Goal: Download file/media

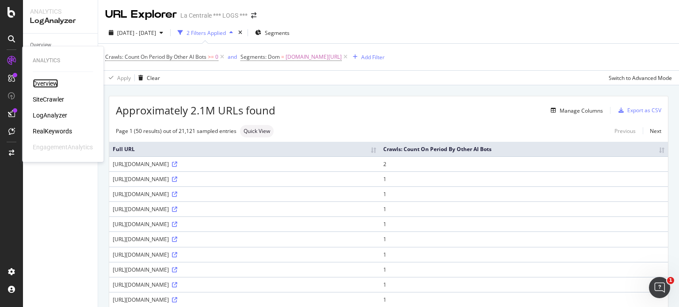
click at [42, 80] on div "Overview" at bounding box center [45, 83] width 25 height 9
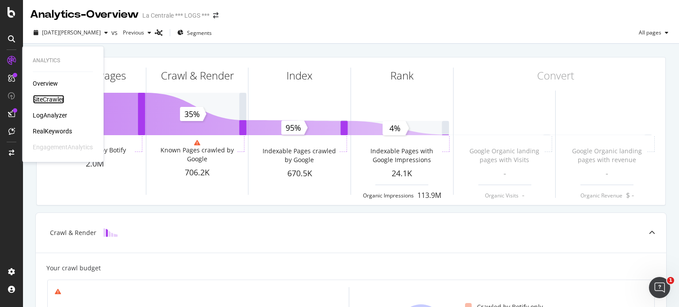
click at [54, 98] on div "SiteCrawler" at bounding box center [48, 99] width 31 height 9
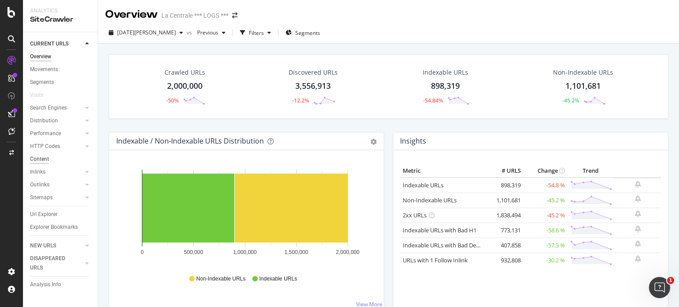
click at [48, 160] on div "Content" at bounding box center [39, 159] width 19 height 9
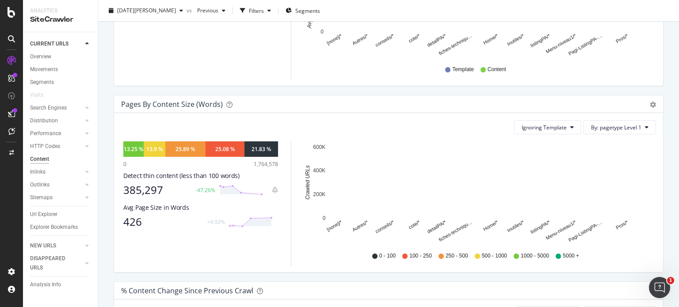
scroll to position [240, 0]
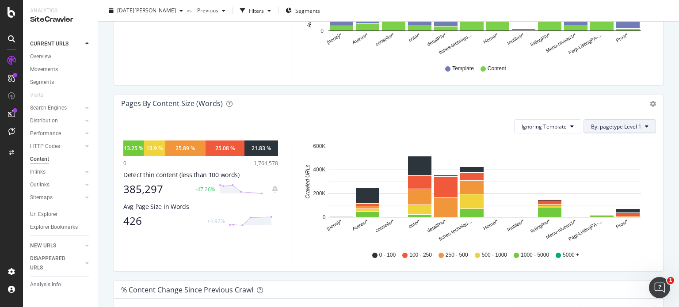
click at [622, 125] on span "By: pagetype Level 1" at bounding box center [616, 127] width 50 height 8
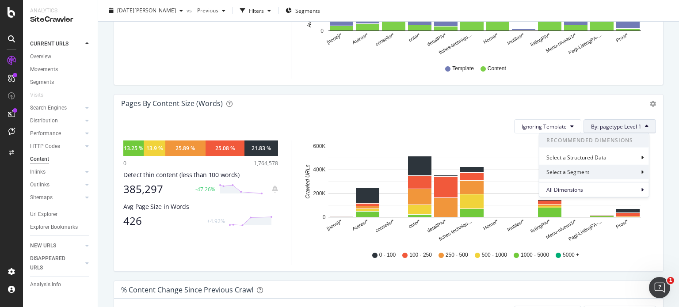
click at [585, 176] on div "Select a Segment" at bounding box center [595, 172] width 110 height 15
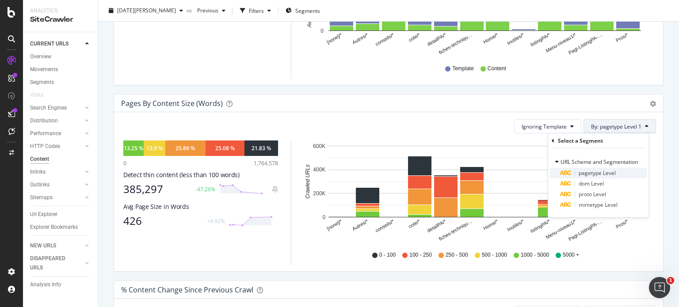
click at [584, 173] on span "pagetype Level" at bounding box center [597, 173] width 37 height 8
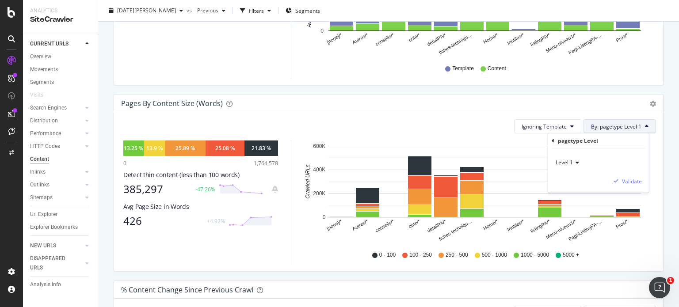
click at [577, 165] on icon at bounding box center [576, 162] width 6 height 5
click at [453, 112] on div "Ignoring Template By: pagetype Level 1 Hold CTRL while clicking to filter the r…" at bounding box center [388, 191] width 549 height 159
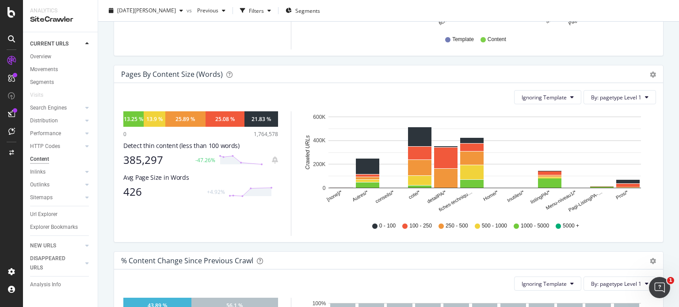
scroll to position [272, 0]
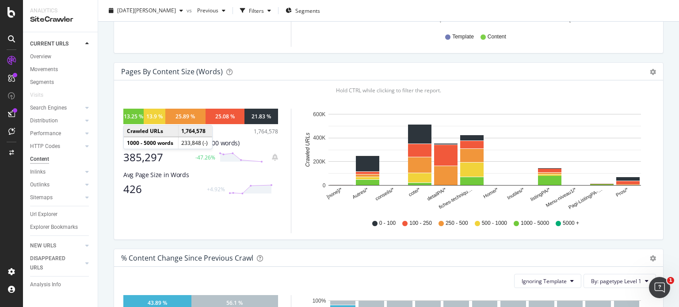
click at [132, 116] on div "13.25 %" at bounding box center [133, 117] width 19 height 8
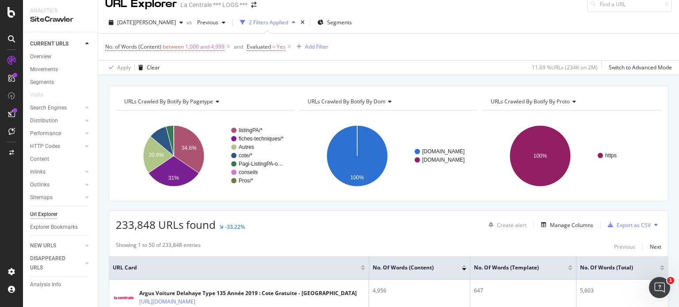
scroll to position [8, 0]
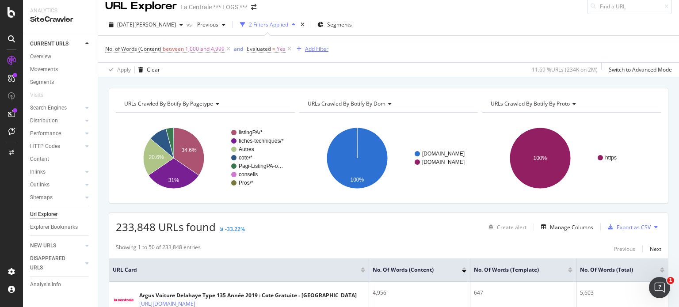
click at [314, 45] on div "Add Filter" at bounding box center [316, 49] width 23 height 8
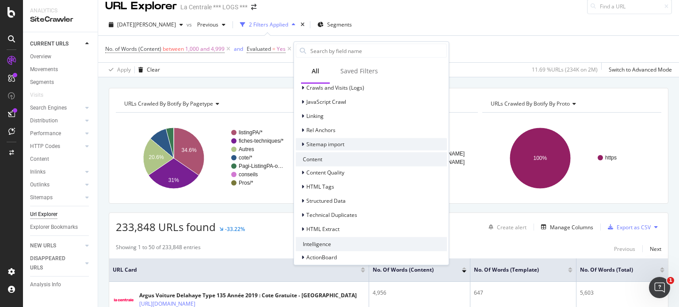
scroll to position [283, 0]
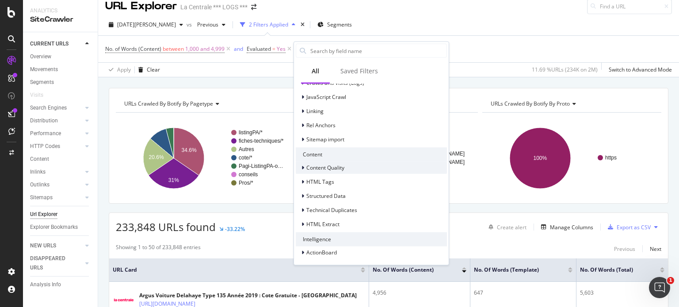
click at [304, 166] on div at bounding box center [303, 167] width 5 height 9
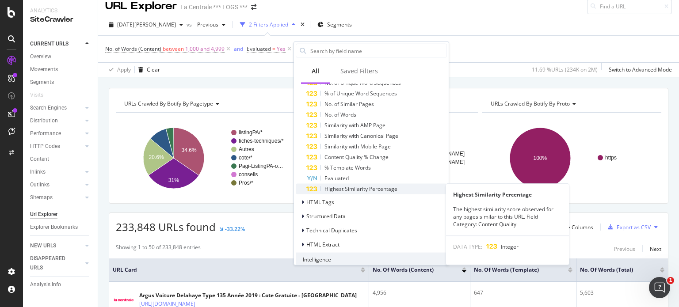
scroll to position [379, 0]
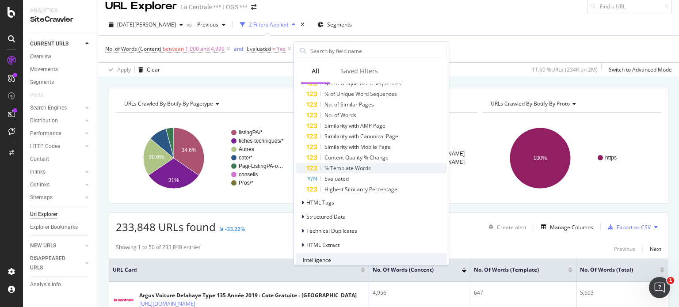
click at [331, 169] on span "% Template Words" at bounding box center [348, 168] width 46 height 8
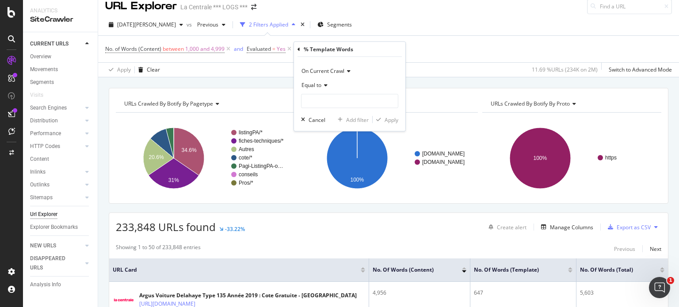
click at [299, 51] on icon at bounding box center [299, 48] width 3 height 5
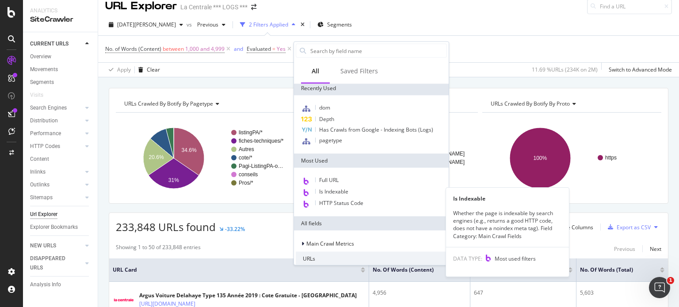
scroll to position [0, 0]
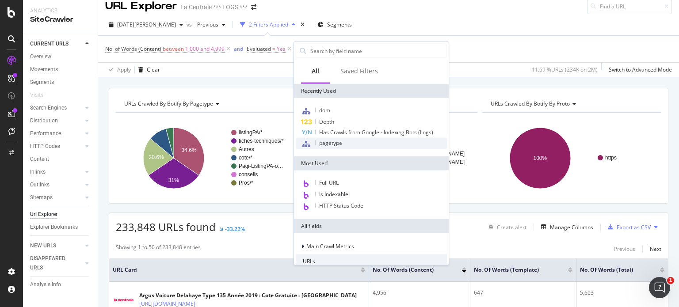
click at [332, 145] on span "pagetype" at bounding box center [330, 143] width 23 height 8
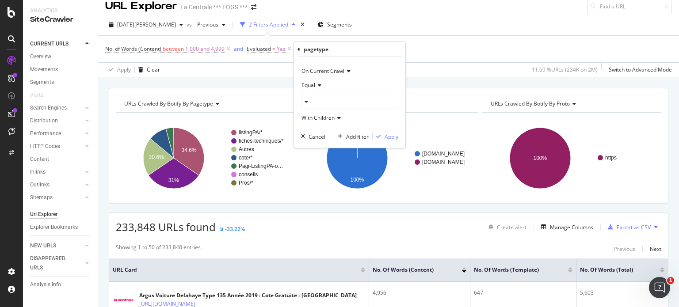
click at [306, 99] on icon at bounding box center [305, 101] width 6 height 5
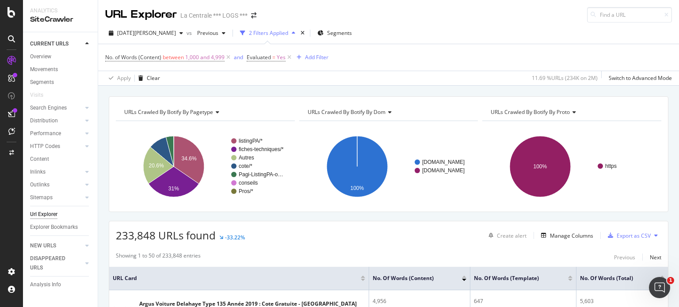
scroll to position [1, 0]
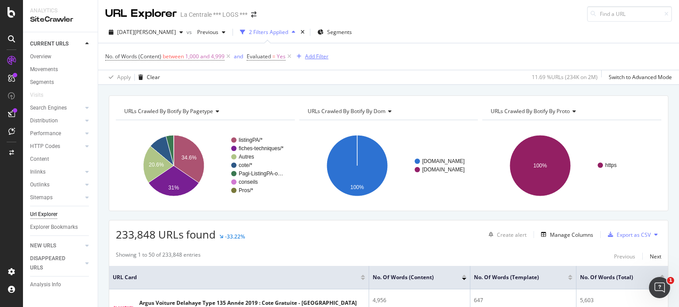
click at [301, 54] on icon "button" at bounding box center [299, 56] width 5 height 5
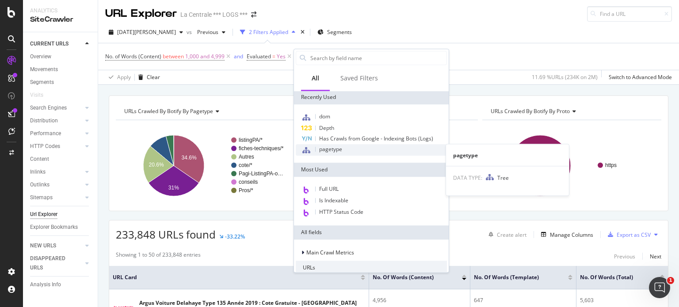
click at [326, 149] on span "pagetype" at bounding box center [330, 150] width 23 height 8
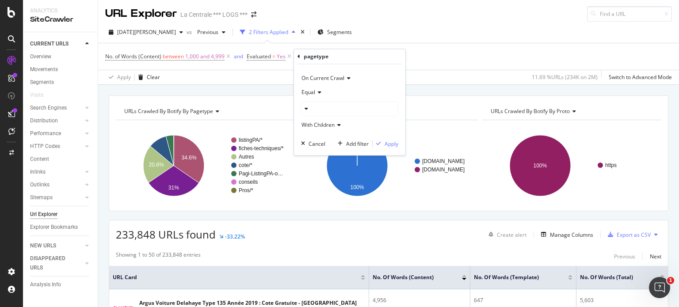
click at [307, 109] on icon at bounding box center [305, 109] width 6 height 5
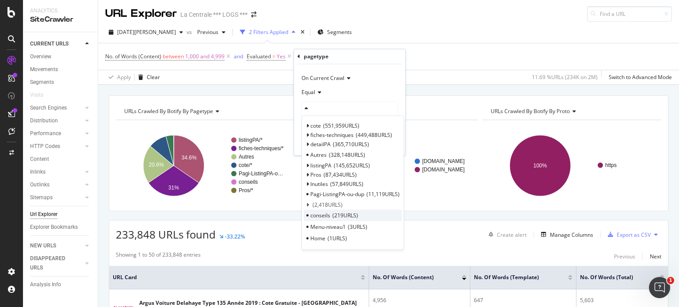
click at [338, 215] on span "219 URLS" at bounding box center [346, 216] width 26 height 8
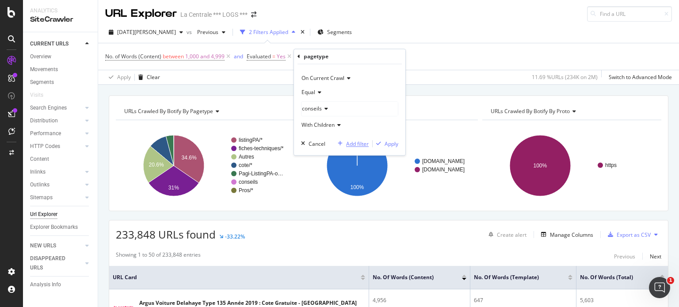
click at [357, 146] on div "Add filter" at bounding box center [357, 144] width 23 height 8
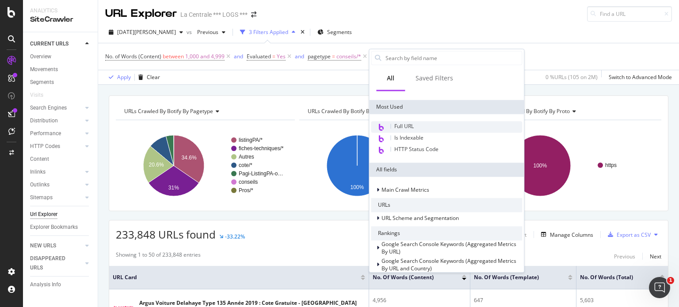
scroll to position [64, 0]
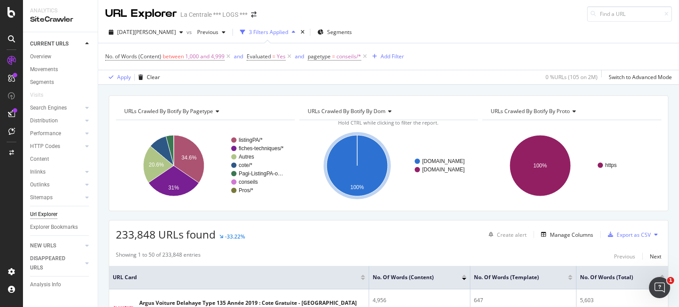
click at [333, 67] on div "No. of Words (Content) between 1,000 and 4,999 and Evaluated = Yes and pagetype…" at bounding box center [388, 56] width 567 height 27
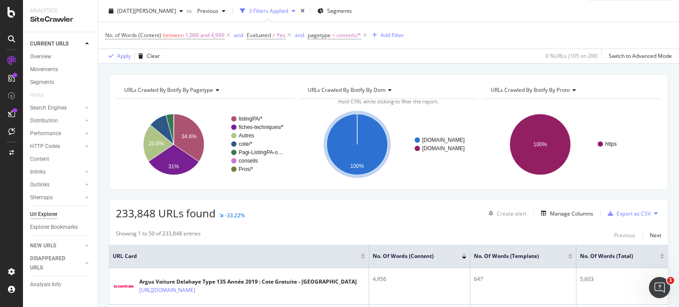
scroll to position [0, 0]
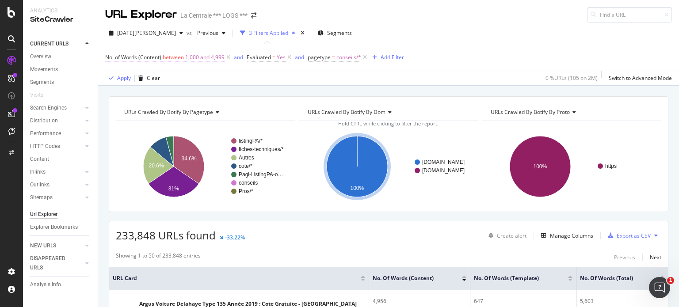
click at [209, 59] on span "1,000 and 4,999" at bounding box center [204, 57] width 39 height 12
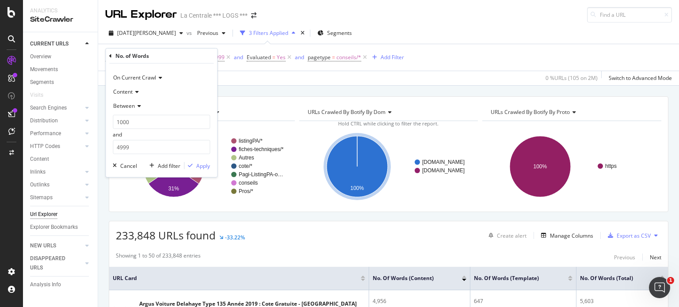
click at [137, 104] on icon at bounding box center [138, 106] width 6 height 5
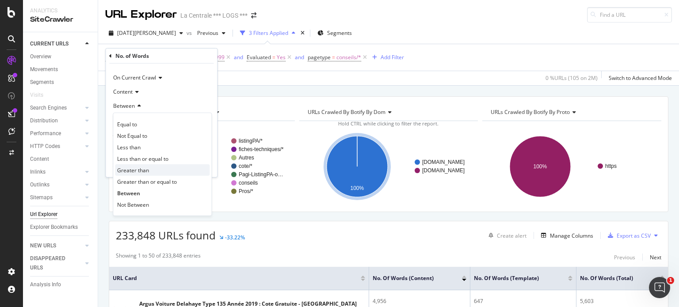
click at [142, 168] on span "Greater than" at bounding box center [133, 170] width 32 height 8
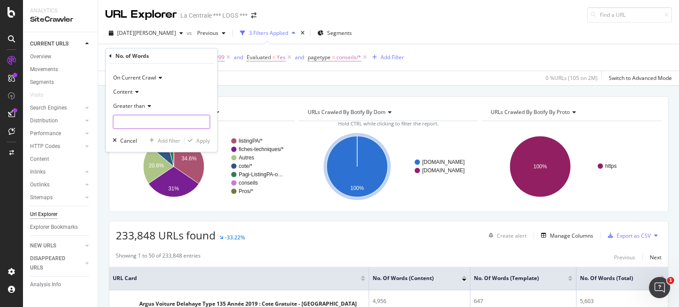
click at [127, 125] on input "number" at bounding box center [161, 122] width 97 height 14
type input "200"
click at [203, 142] on div "Apply" at bounding box center [203, 141] width 14 height 8
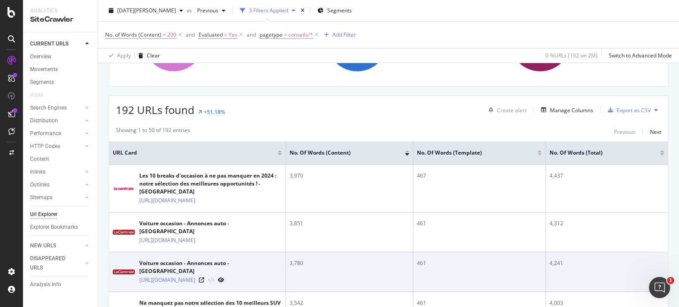
scroll to position [108, 0]
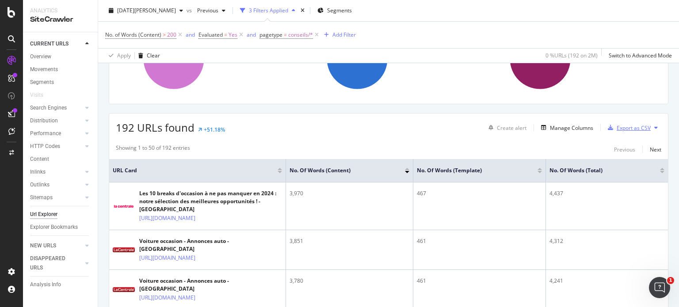
click at [617, 127] on div "Export as CSV" at bounding box center [634, 128] width 34 height 8
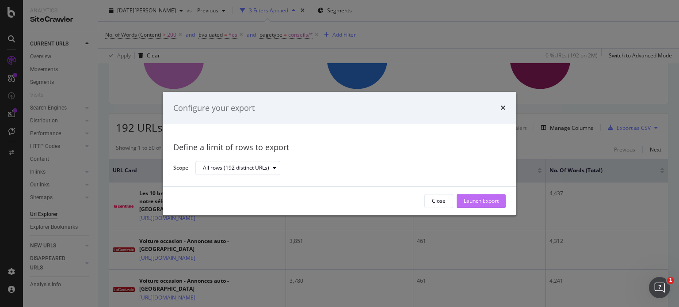
click at [483, 201] on div "Launch Export" at bounding box center [481, 202] width 35 height 8
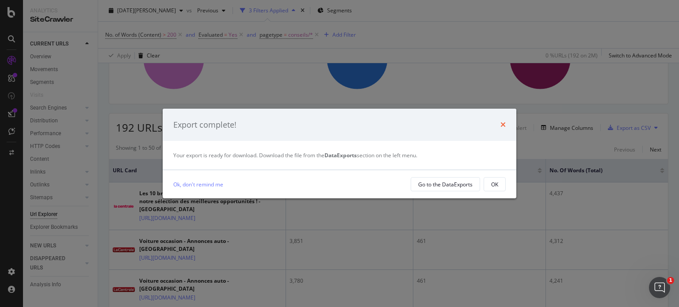
click at [503, 123] on icon "times" at bounding box center [503, 124] width 5 height 7
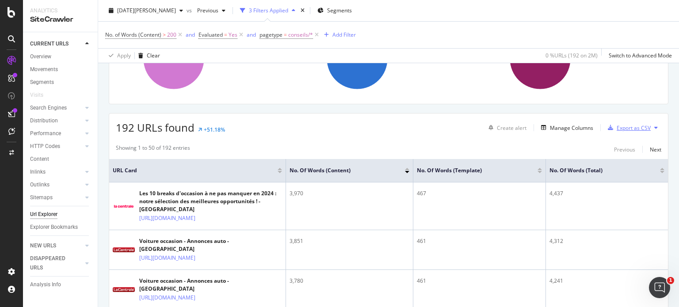
scroll to position [0, 0]
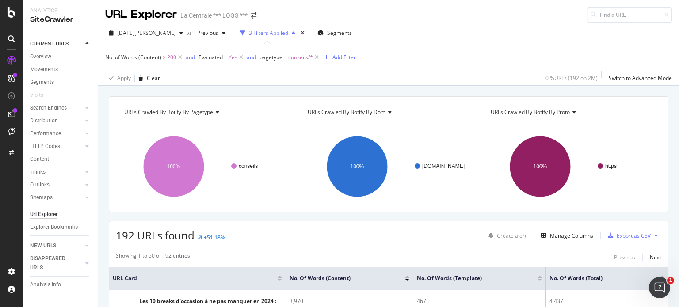
click at [293, 58] on span "conseils/*" at bounding box center [300, 57] width 25 height 12
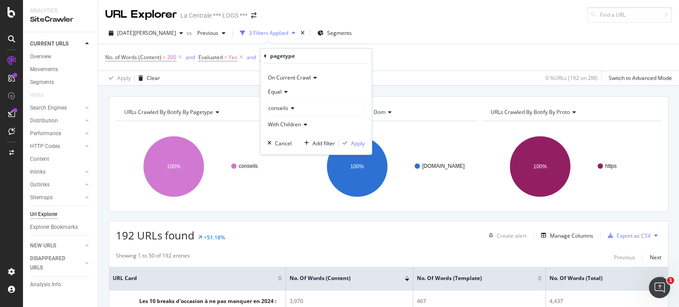
click at [290, 109] on icon at bounding box center [291, 108] width 6 height 5
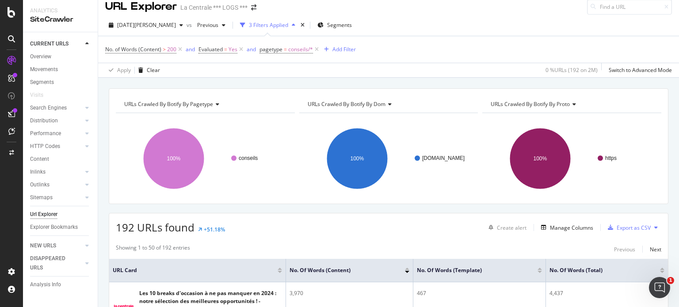
scroll to position [9, 0]
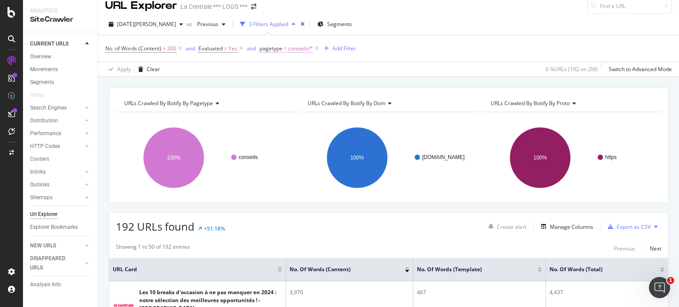
click at [303, 47] on span "conseils/*" at bounding box center [300, 48] width 25 height 12
click at [242, 60] on div "No. of Words (Content) > 200 and Evaluated = Yes and pagetype = conseils/* Add …" at bounding box center [388, 48] width 567 height 27
click at [294, 46] on span "conseils/*" at bounding box center [300, 48] width 25 height 12
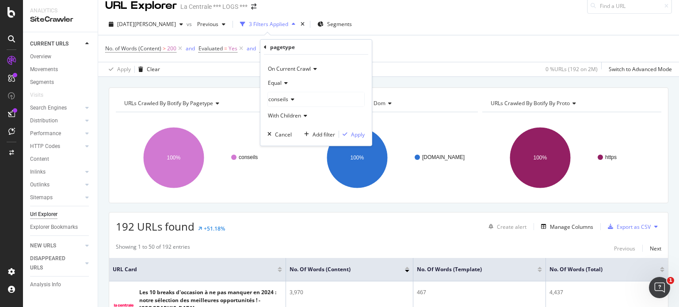
click at [403, 44] on div "No. of Words (Content) > 200 and Evaluated = Yes and pagetype = conseils/* Add …" at bounding box center [388, 48] width 567 height 27
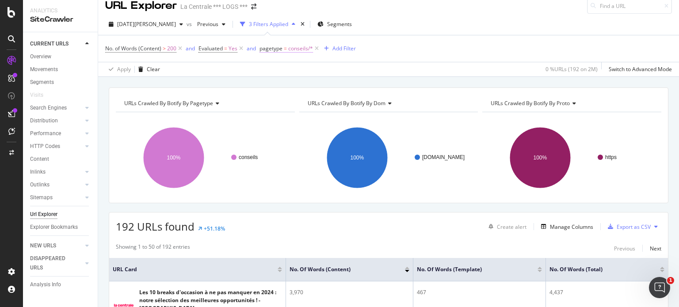
click at [309, 48] on span "conseils/*" at bounding box center [300, 48] width 25 height 12
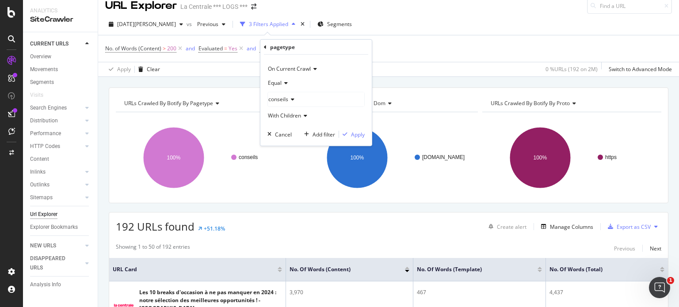
click at [292, 100] on icon at bounding box center [291, 99] width 6 height 5
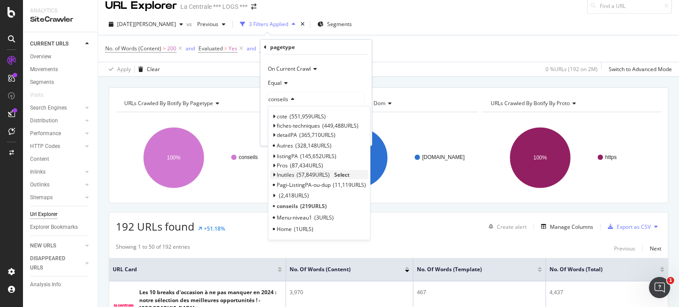
click at [273, 175] on icon at bounding box center [273, 175] width 3 height 5
click at [274, 157] on icon at bounding box center [273, 155] width 3 height 5
click at [273, 153] on icon at bounding box center [273, 155] width 3 height 5
click at [273, 135] on icon at bounding box center [273, 135] width 3 height 5
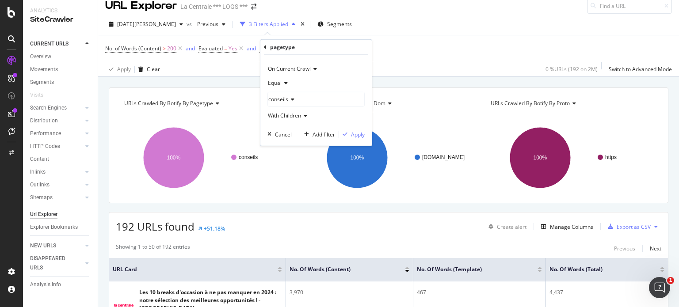
click at [284, 83] on icon at bounding box center [285, 83] width 6 height 5
click at [265, 43] on div "pagetype" at bounding box center [316, 47] width 104 height 15
click at [265, 49] on icon at bounding box center [265, 46] width 3 height 5
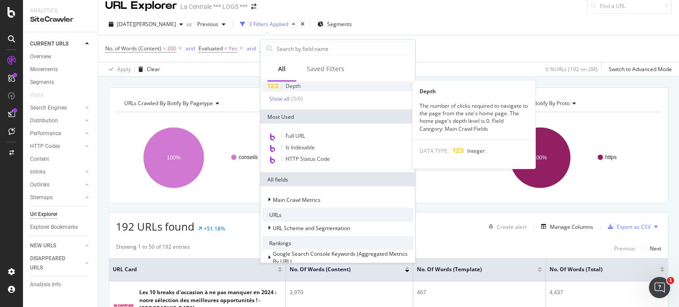
scroll to position [67, 0]
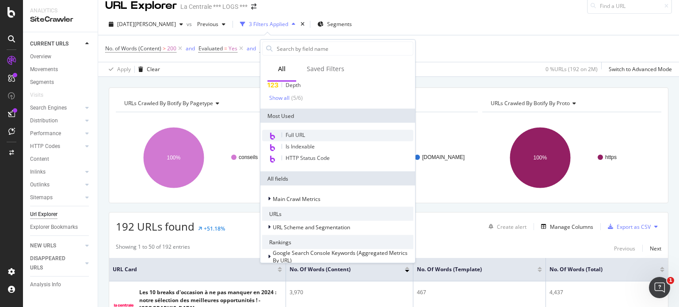
click at [294, 134] on span "Full URL" at bounding box center [295, 135] width 19 height 8
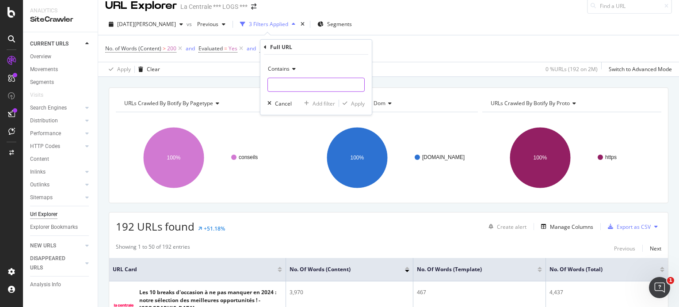
click at [289, 84] on input "text" at bounding box center [316, 85] width 96 height 14
type input "/faq/"
click at [351, 104] on div "Apply" at bounding box center [358, 104] width 14 height 8
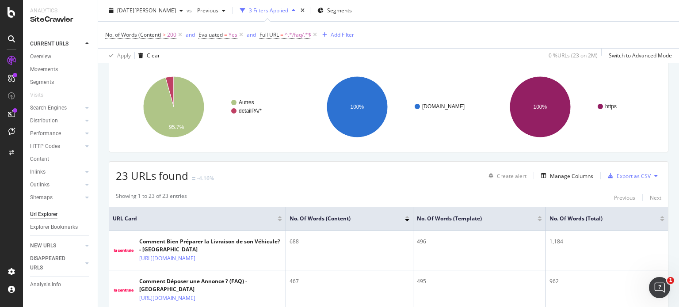
scroll to position [54, 0]
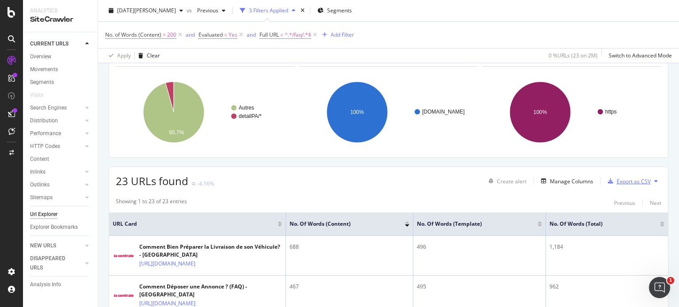
click at [629, 183] on div "Export as CSV" at bounding box center [634, 182] width 34 height 8
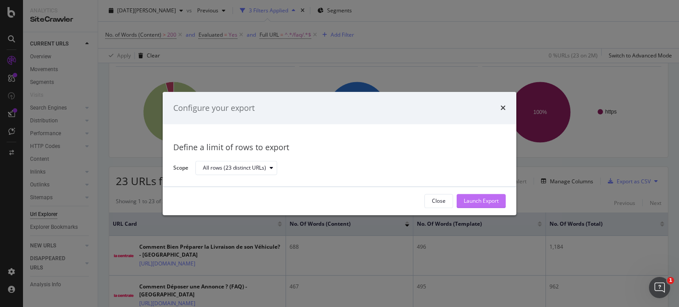
click at [474, 203] on div "Launch Export" at bounding box center [481, 202] width 35 height 8
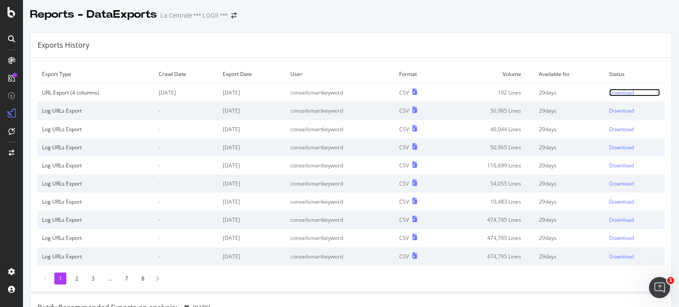
click at [610, 91] on div "Download" at bounding box center [622, 93] width 25 height 8
